Goal: Obtain resource: Obtain resource

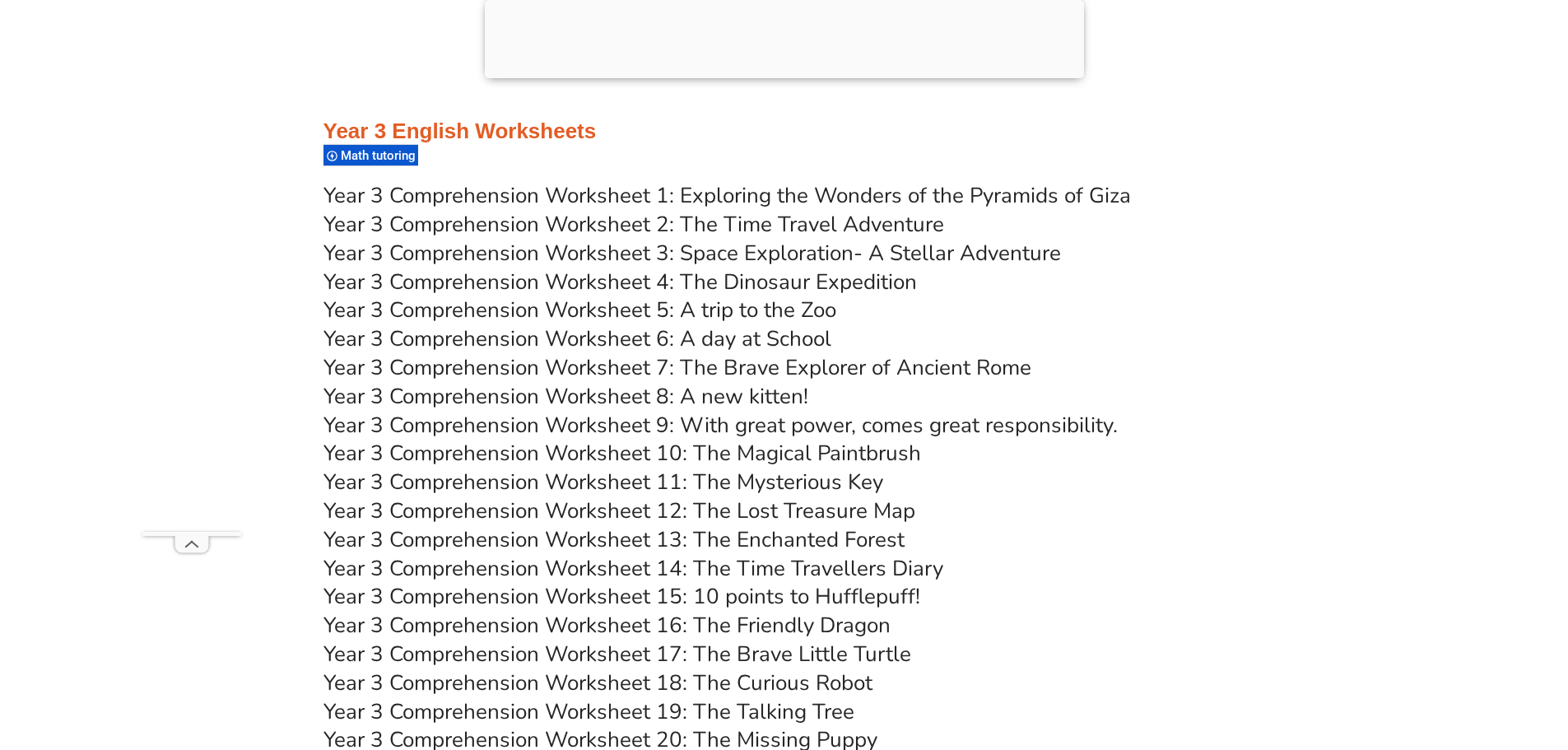
scroll to position [5450, 0]
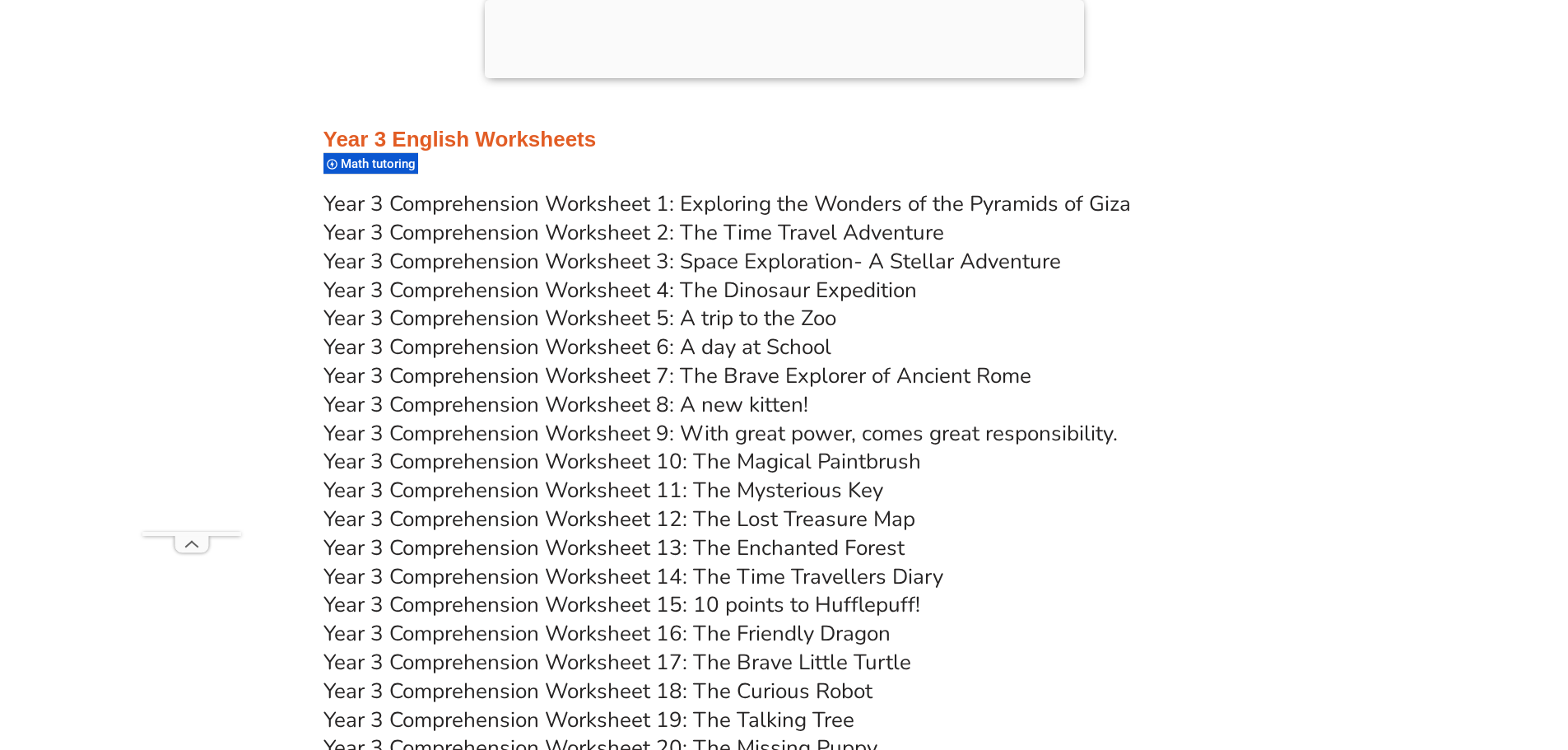
click at [816, 259] on link "Year 3 Comprehension Worksheet 3: Space Exploration- A Stellar Adventure" at bounding box center [692, 261] width 737 height 29
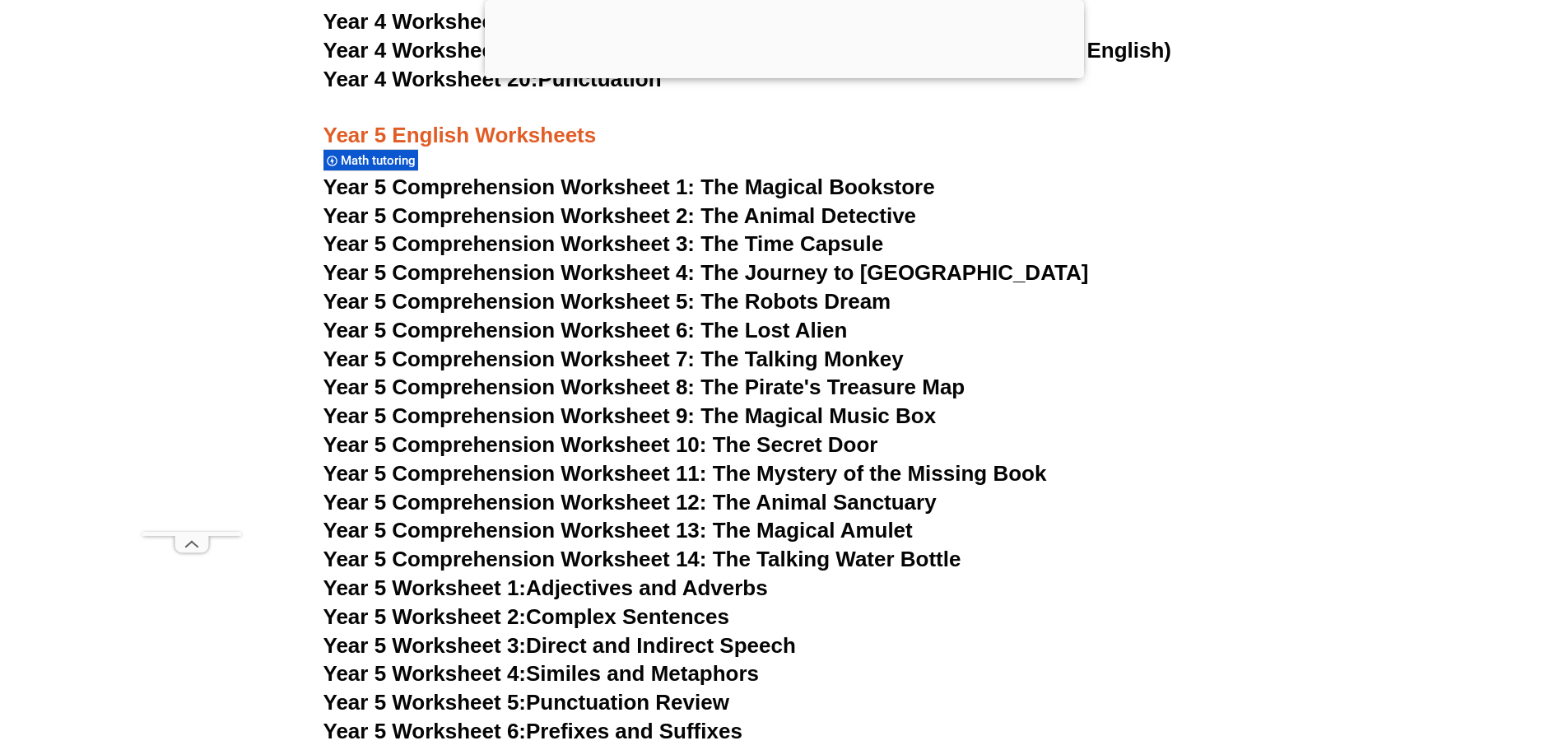
scroll to position [7874, 0]
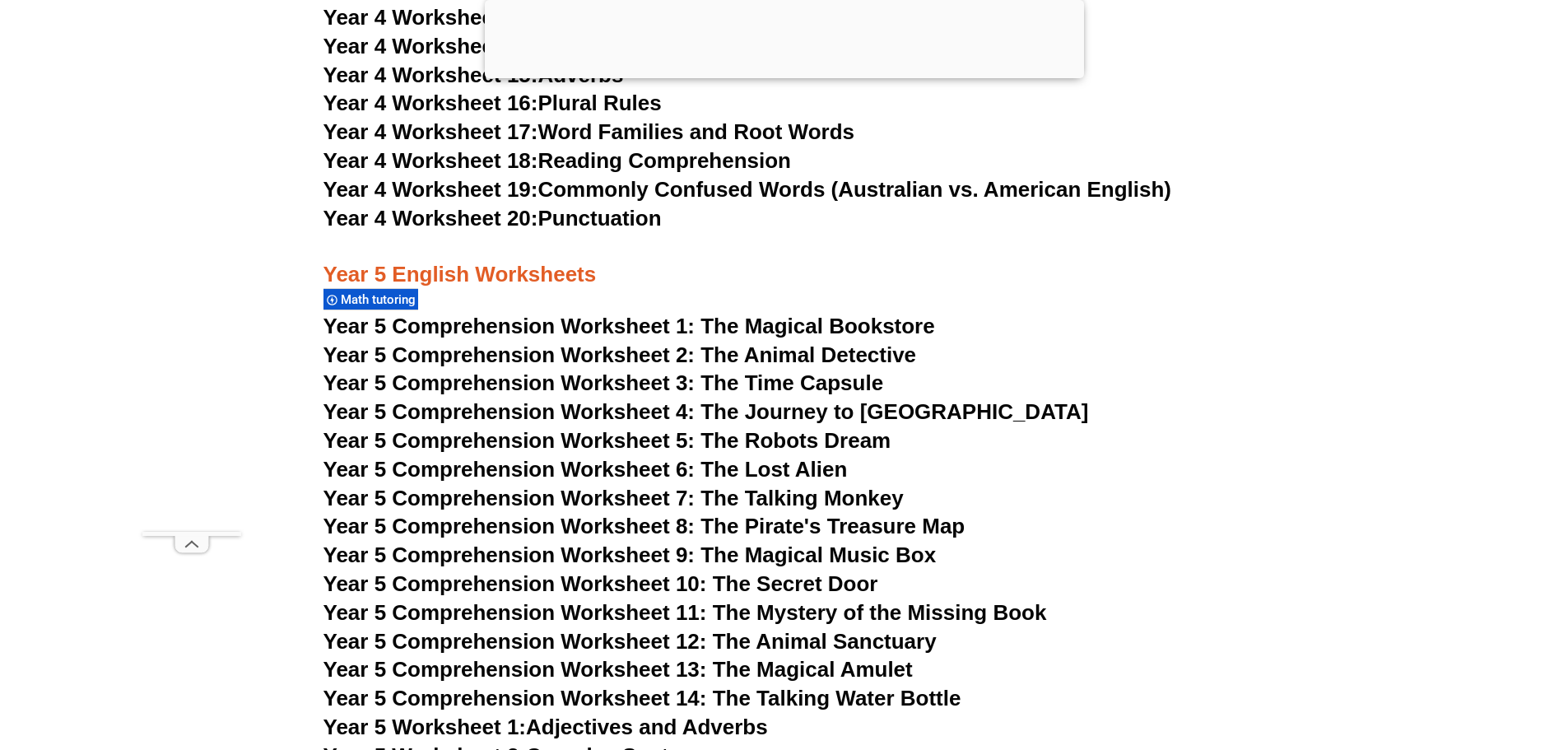
click at [817, 381] on span "Year 5 Comprehension Worksheet 3: The Time Capsule" at bounding box center [604, 383] width 561 height 24
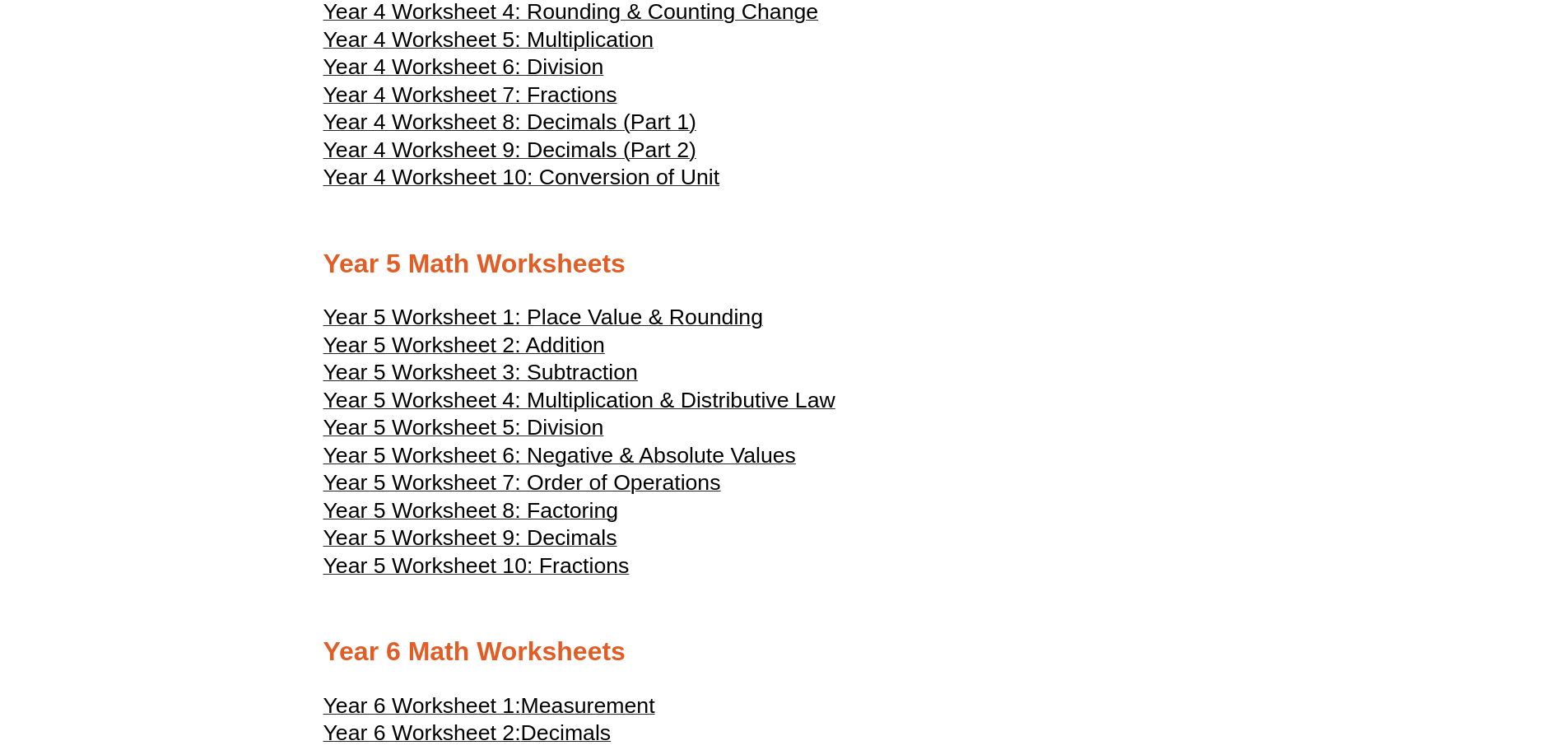
scroll to position [2432, 0]
click at [675, 477] on span "Year 5 Worksheet 7: Order of Operations" at bounding box center [522, 481] width 397 height 24
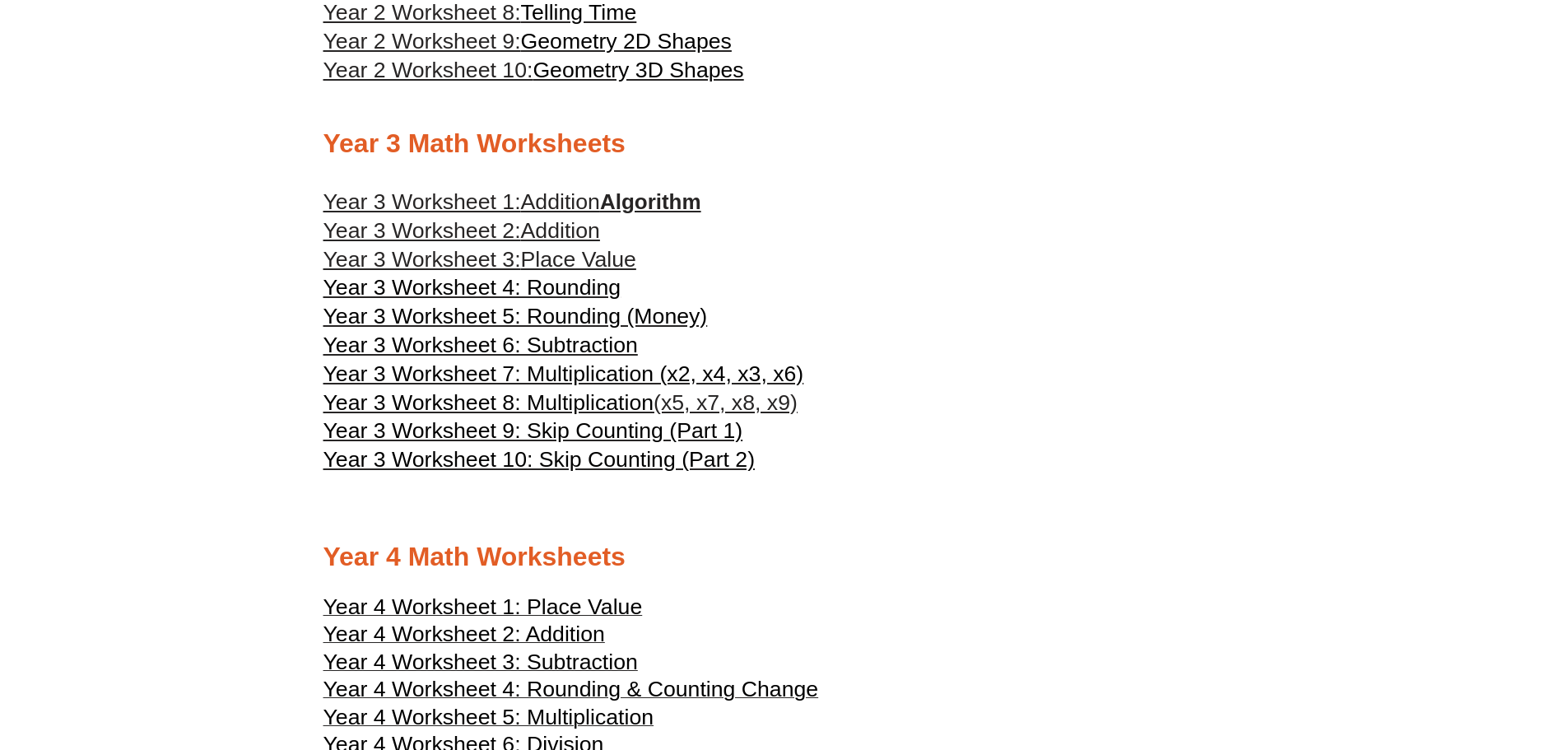
scroll to position [1751, 0]
click at [588, 262] on span "Place Value" at bounding box center [578, 260] width 116 height 24
click at [1032, 271] on h3 "Year 3 Worksheet 3: Place Value" at bounding box center [784, 261] width 922 height 28
